Goal: Transaction & Acquisition: Subscribe to service/newsletter

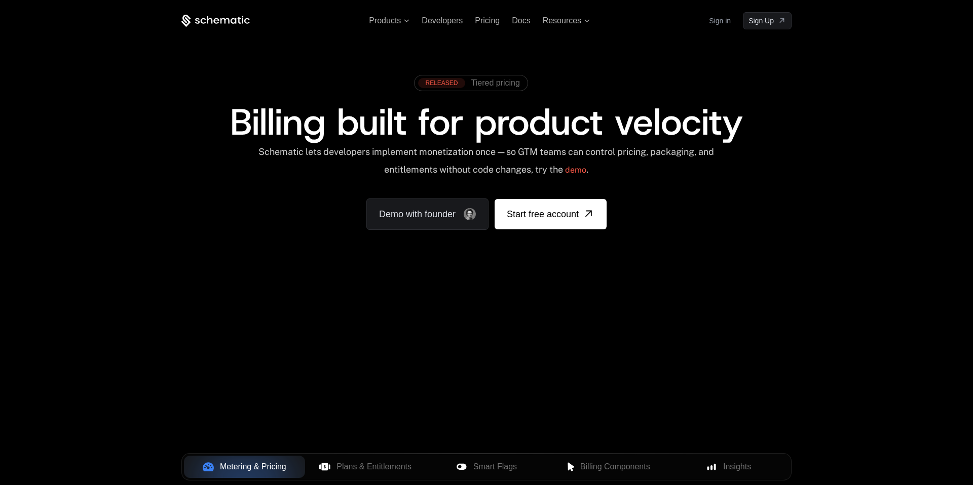
click at [214, 20] on icon at bounding box center [216, 21] width 6 height 6
click at [547, 216] on span "Start free account" at bounding box center [543, 214] width 72 height 14
click at [494, 23] on span "Pricing" at bounding box center [487, 20] width 25 height 9
